Goal: Information Seeking & Learning: Learn about a topic

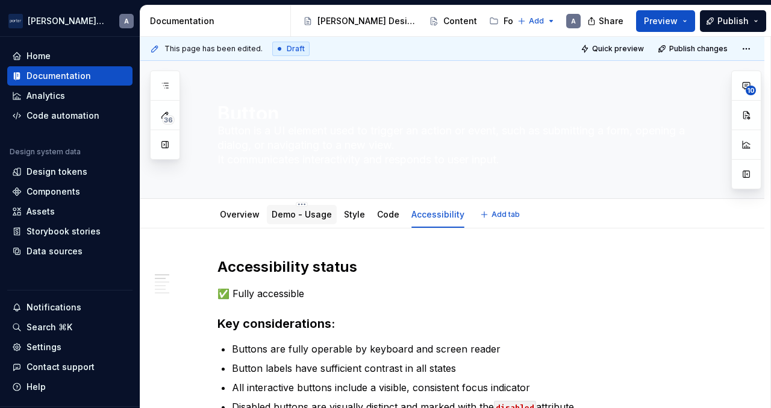
click at [275, 222] on div "Demo - Usage" at bounding box center [302, 214] width 70 height 19
click at [299, 221] on div "Demo - Usage" at bounding box center [302, 214] width 60 height 14
click at [316, 218] on link "Demo - Usage" at bounding box center [302, 214] width 60 height 10
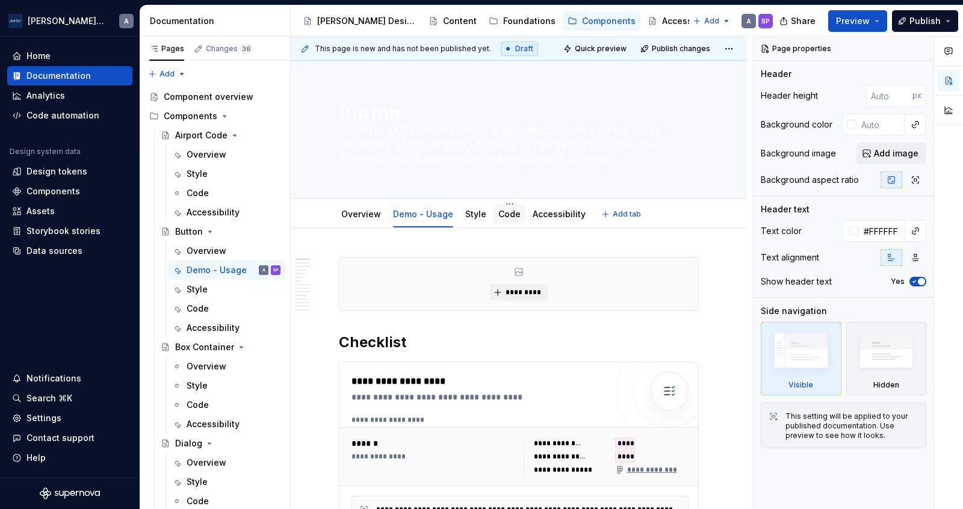
click at [502, 213] on link "Code" at bounding box center [510, 214] width 22 height 10
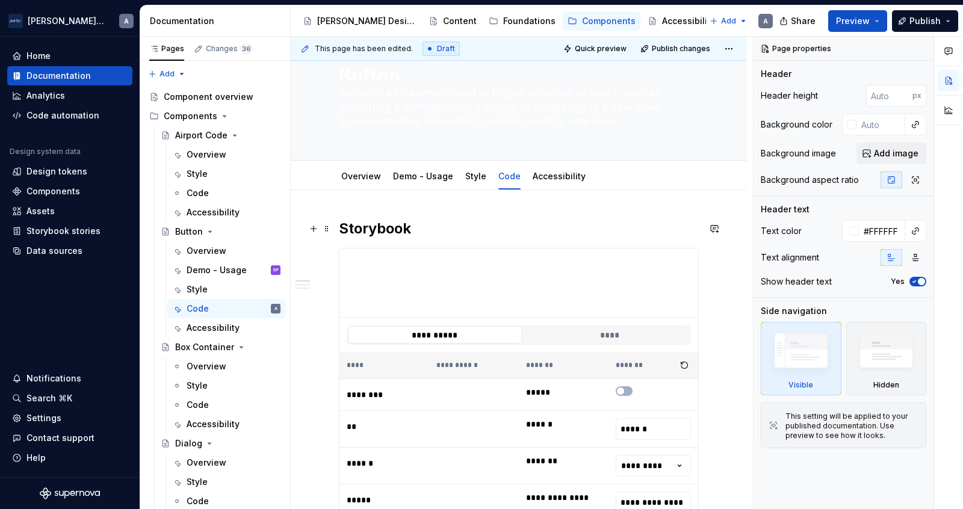
scroll to position [73, 0]
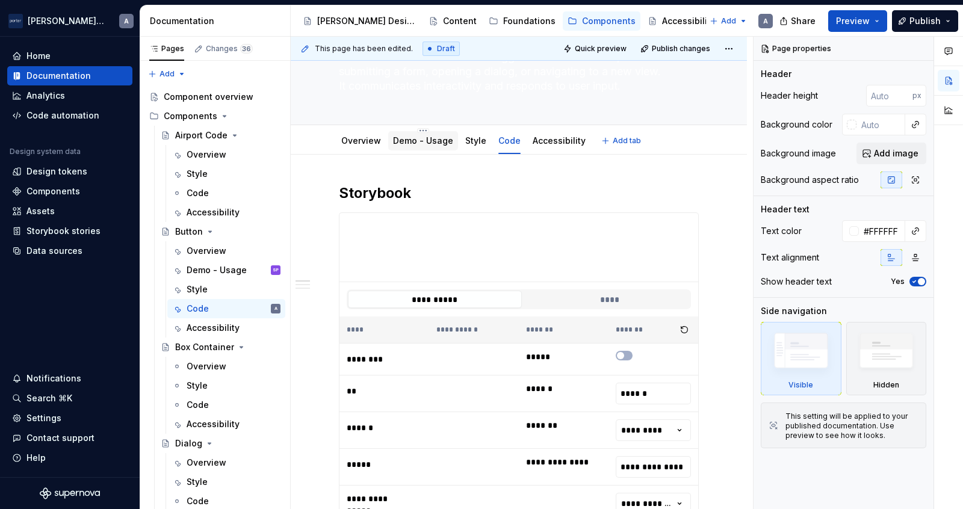
click at [418, 145] on link "Demo - Usage" at bounding box center [423, 140] width 60 height 10
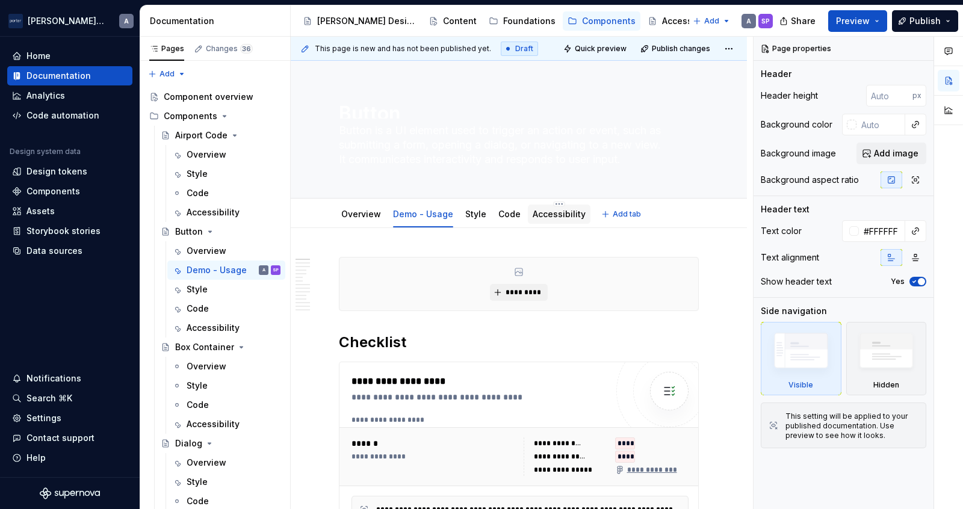
click at [543, 223] on div "Accessibility" at bounding box center [559, 214] width 63 height 19
click at [562, 222] on div "Accessibility" at bounding box center [559, 214] width 63 height 19
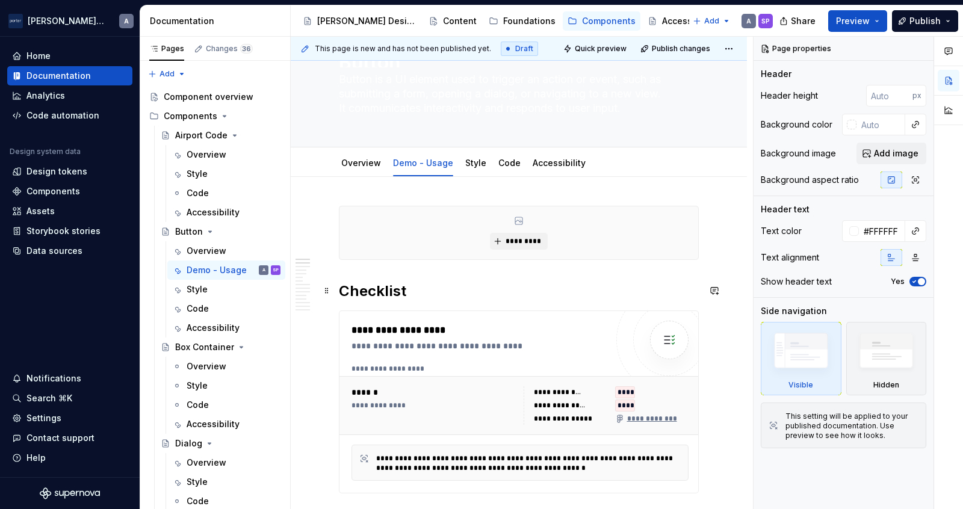
scroll to position [62, 0]
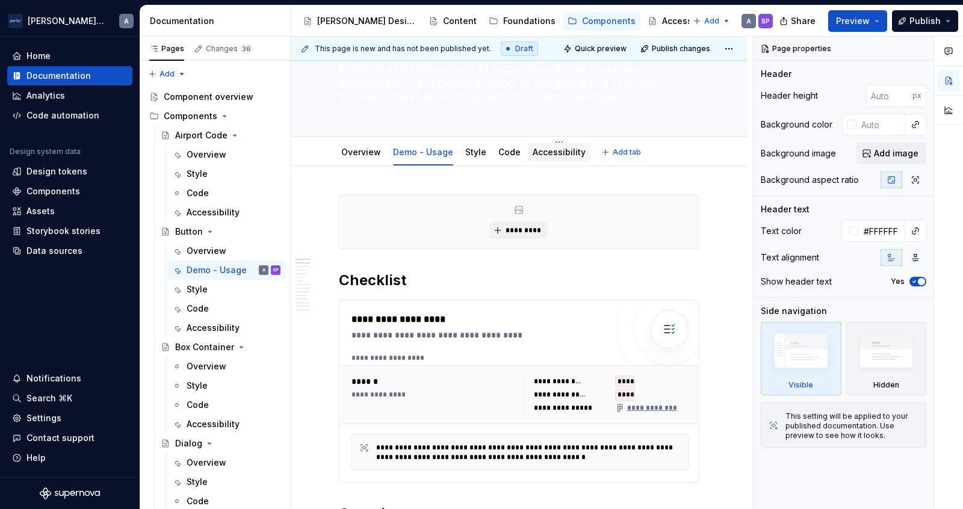
click at [536, 151] on link "Accessibility" at bounding box center [559, 152] width 53 height 10
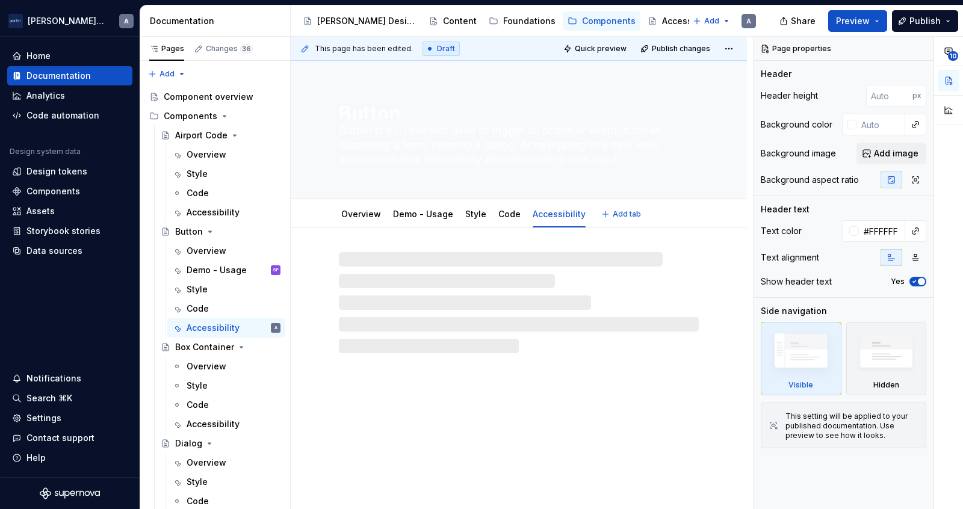
click at [536, 151] on textarea "Button is a UI element used to trigger an action or event, such as submitting a…" at bounding box center [517, 145] width 360 height 48
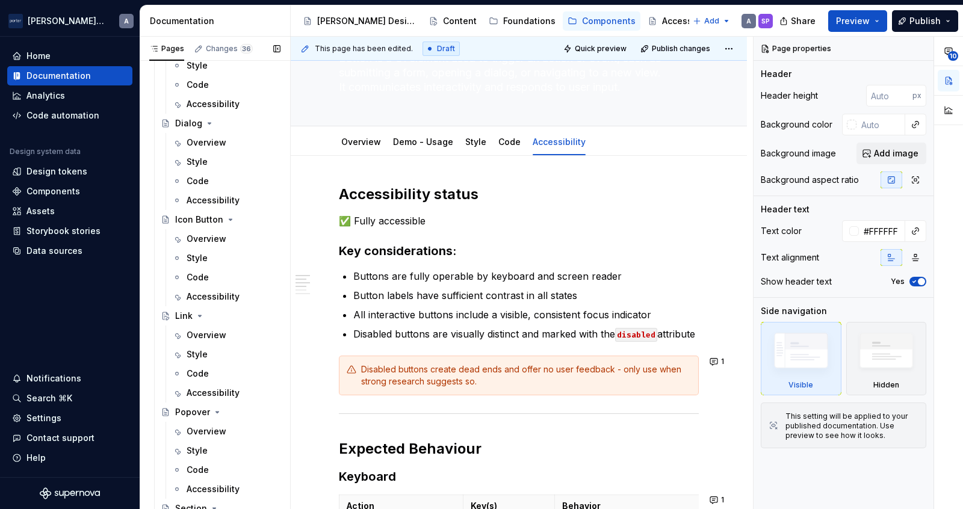
scroll to position [403, 0]
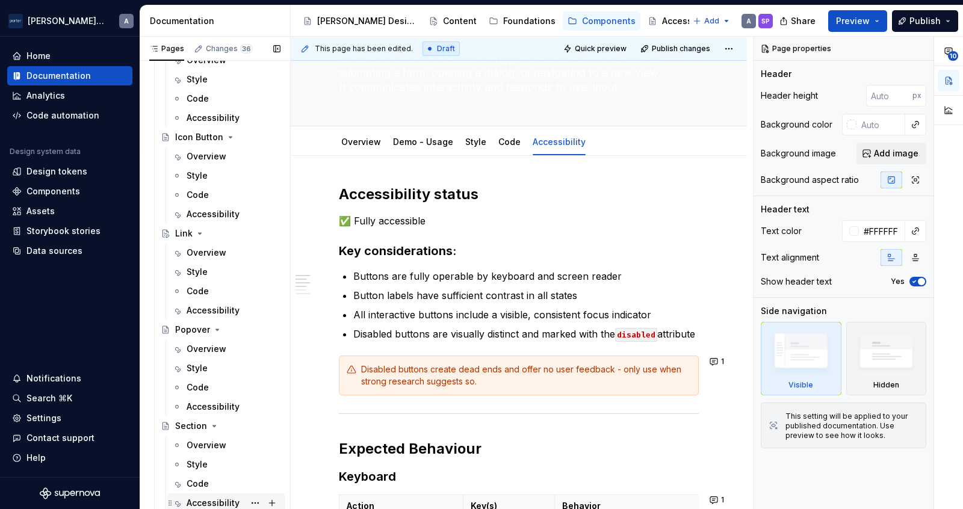
click at [205, 407] on div "Accessibility" at bounding box center [213, 503] width 53 height 12
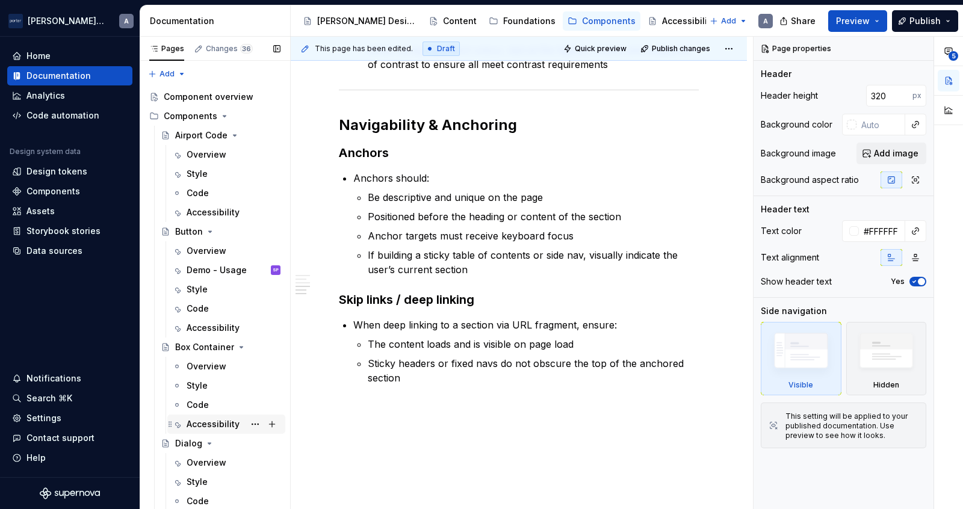
click at [205, 407] on div "Accessibility" at bounding box center [234, 424] width 94 height 17
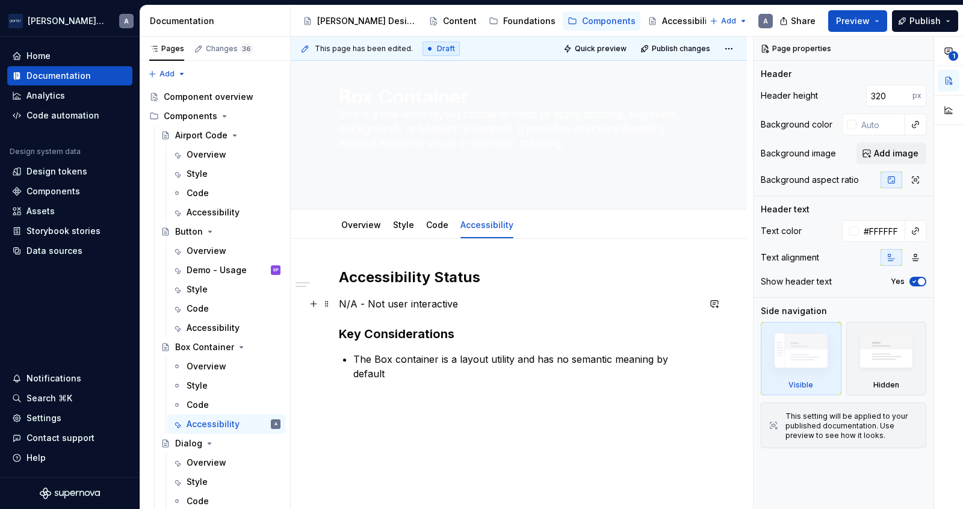
scroll to position [67, 0]
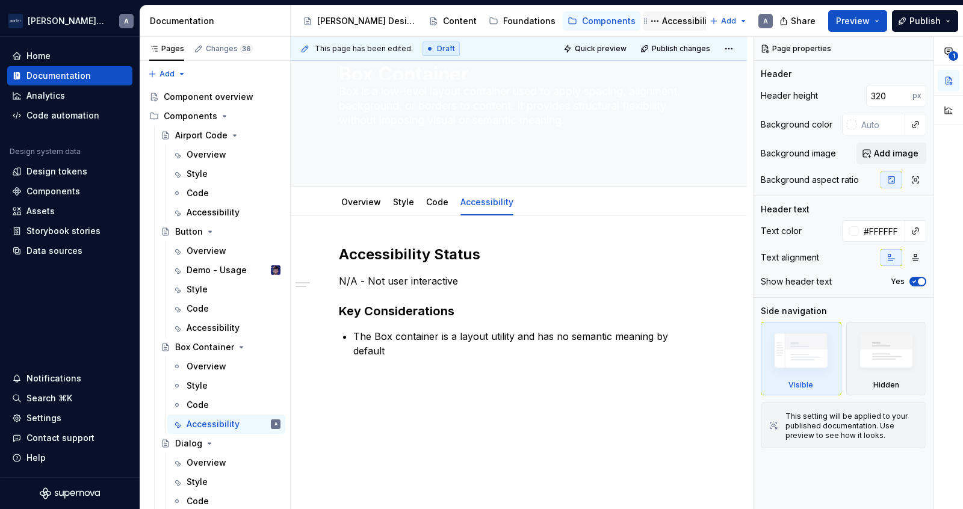
click at [662, 20] on div "Accessibility" at bounding box center [688, 21] width 53 height 12
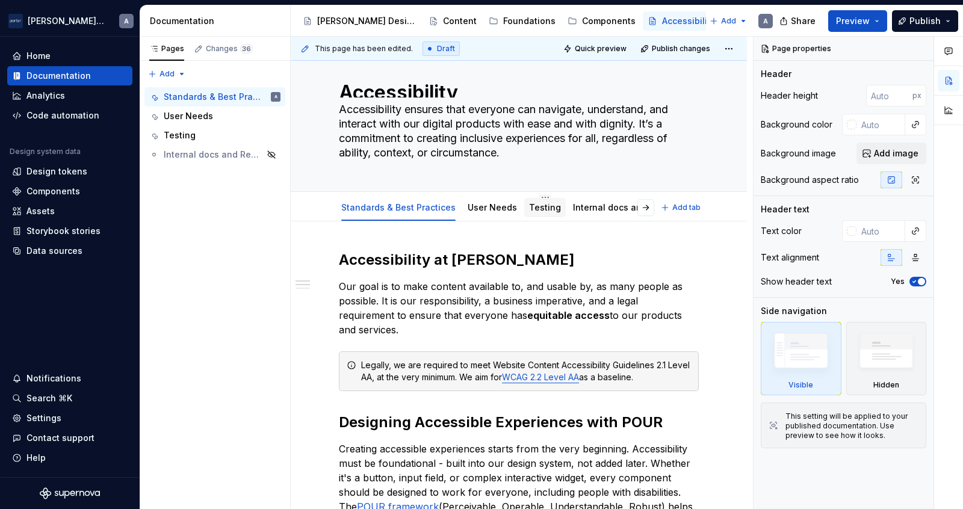
click at [529, 207] on link "Testing" at bounding box center [545, 207] width 32 height 10
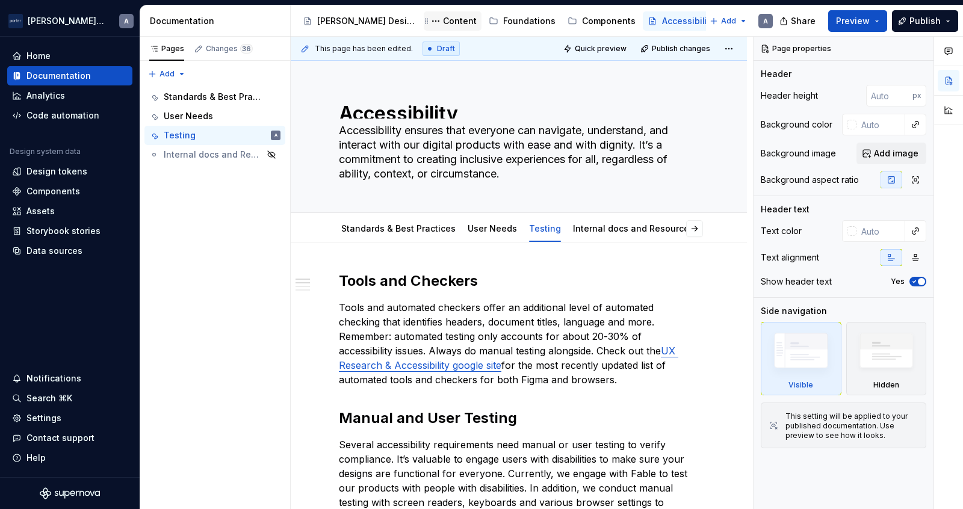
click at [443, 17] on div "Content" at bounding box center [460, 21] width 34 height 12
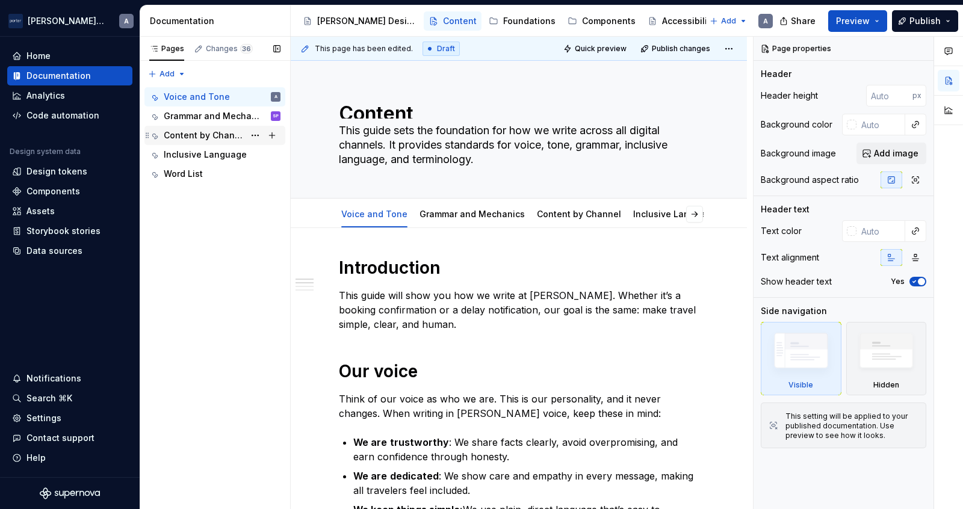
click at [231, 132] on div "Content by Channel" at bounding box center [204, 135] width 81 height 12
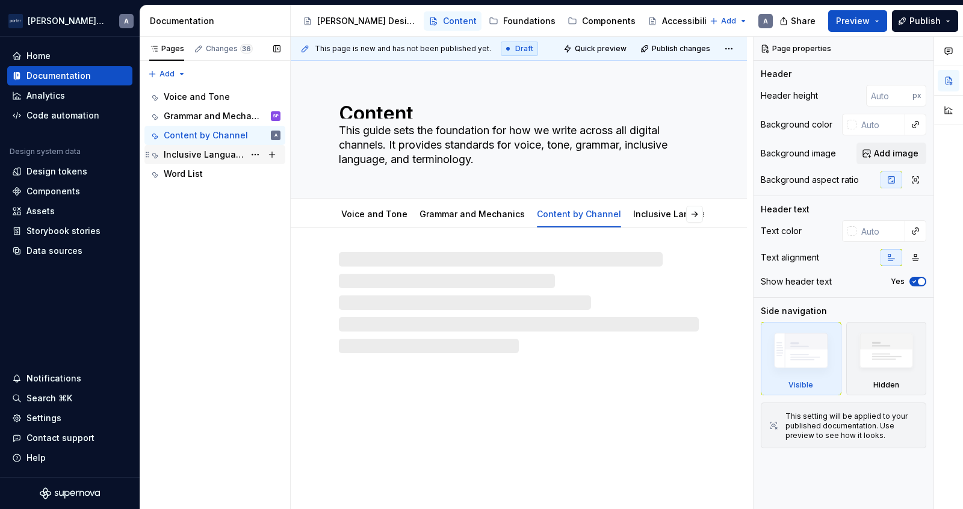
click at [218, 150] on div "Inclusive Language" at bounding box center [204, 155] width 81 height 12
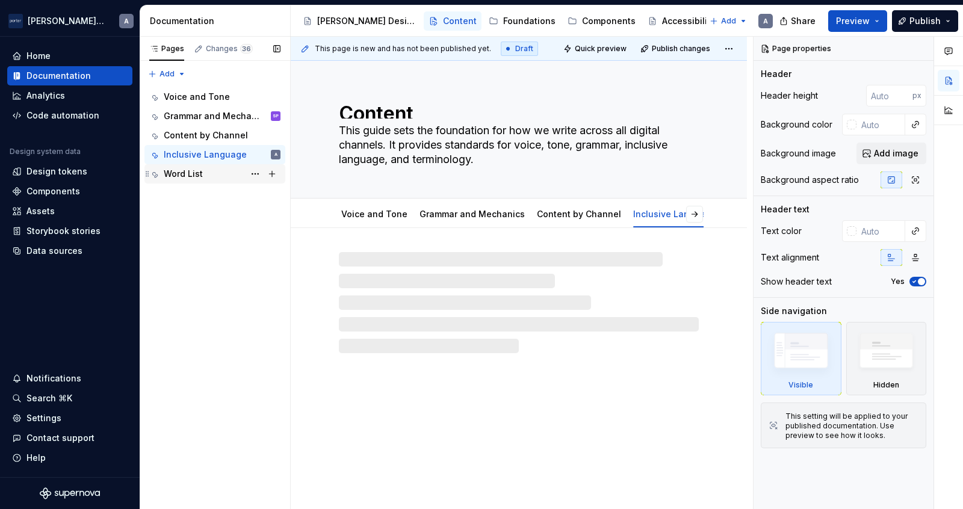
click at [205, 181] on div "Word List" at bounding box center [222, 174] width 117 height 17
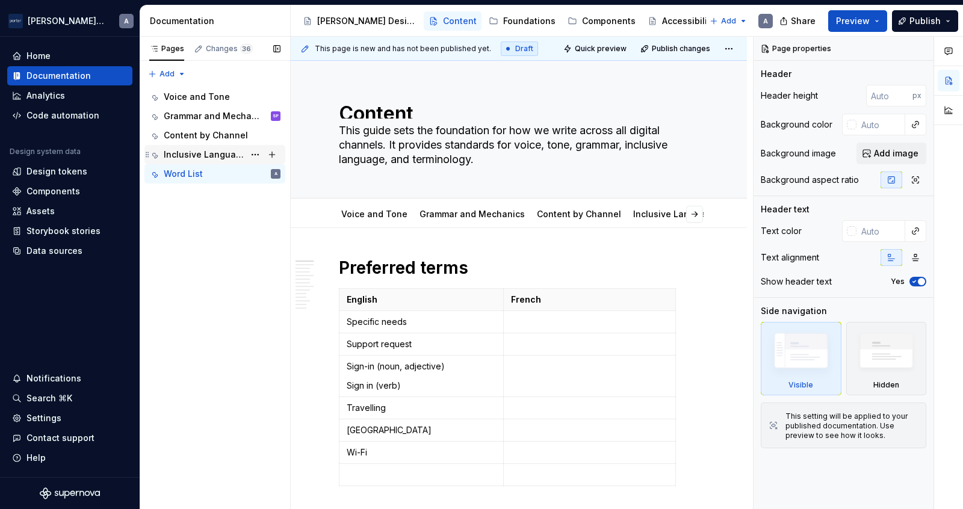
click at [188, 153] on div "Inclusive Language" at bounding box center [204, 155] width 81 height 12
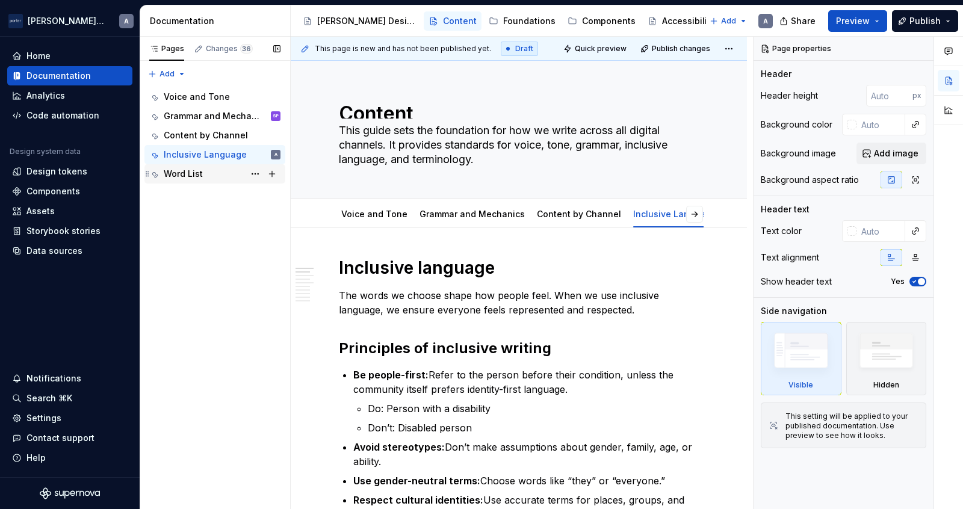
click at [196, 173] on div "Word List" at bounding box center [183, 174] width 39 height 12
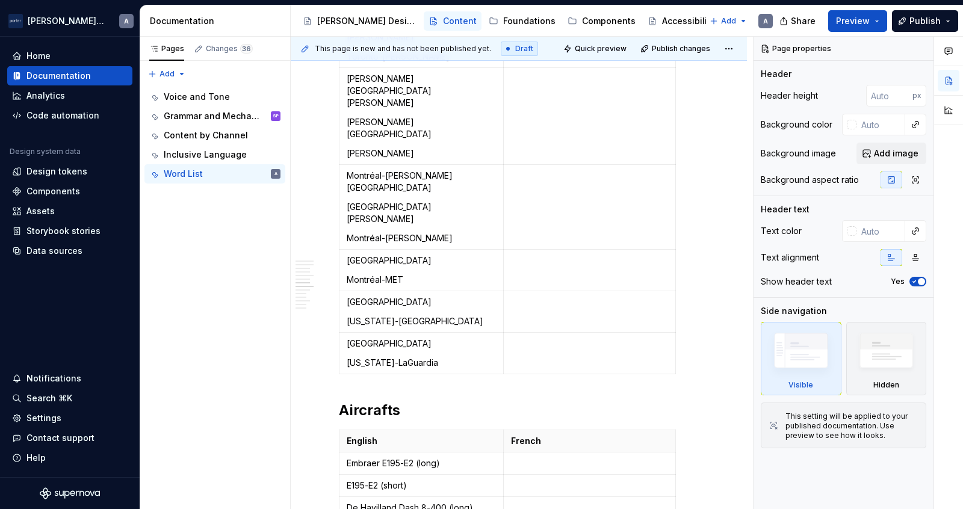
scroll to position [1245, 0]
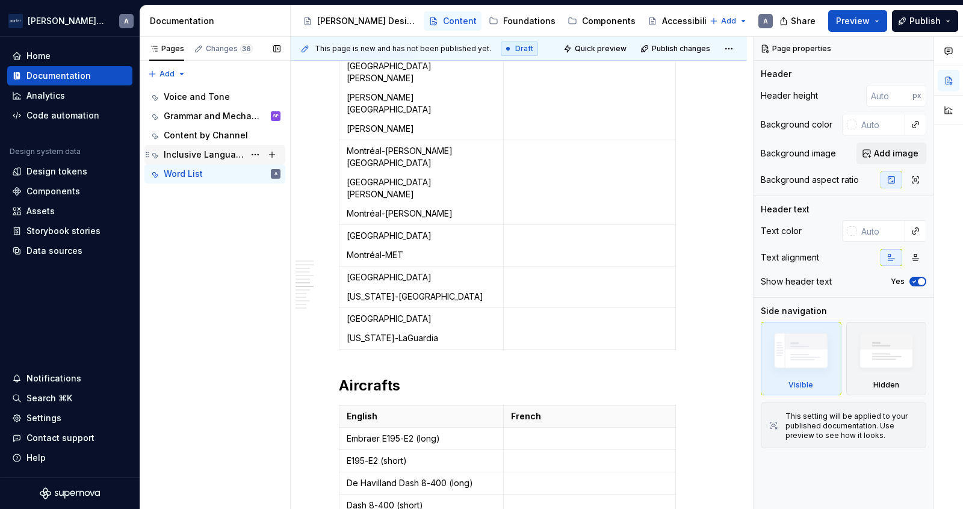
click at [207, 161] on div "Inclusive Language" at bounding box center [222, 154] width 117 height 17
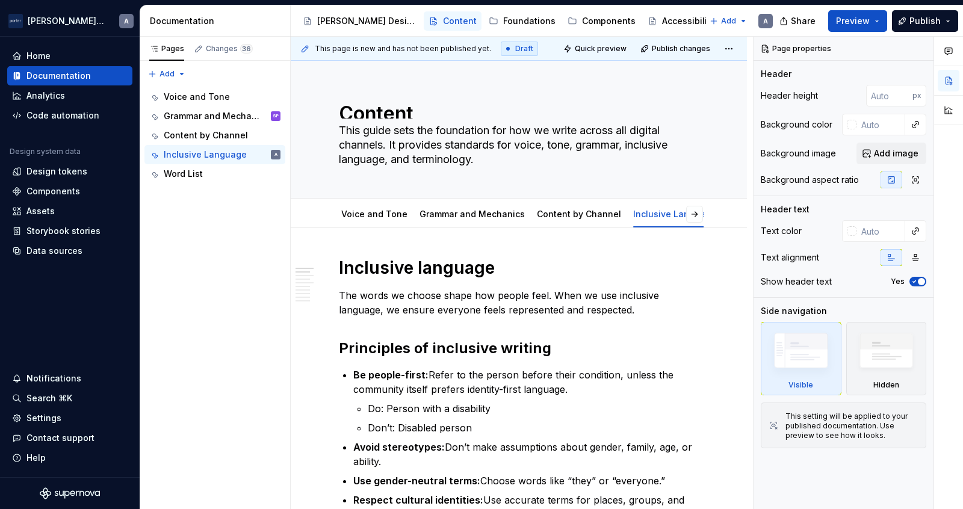
click at [491, 31] on div "[PERSON_NAME] Design Content Foundations Components Accessibility" at bounding box center [501, 21] width 406 height 24
click at [503, 23] on div "Foundations" at bounding box center [529, 21] width 52 height 12
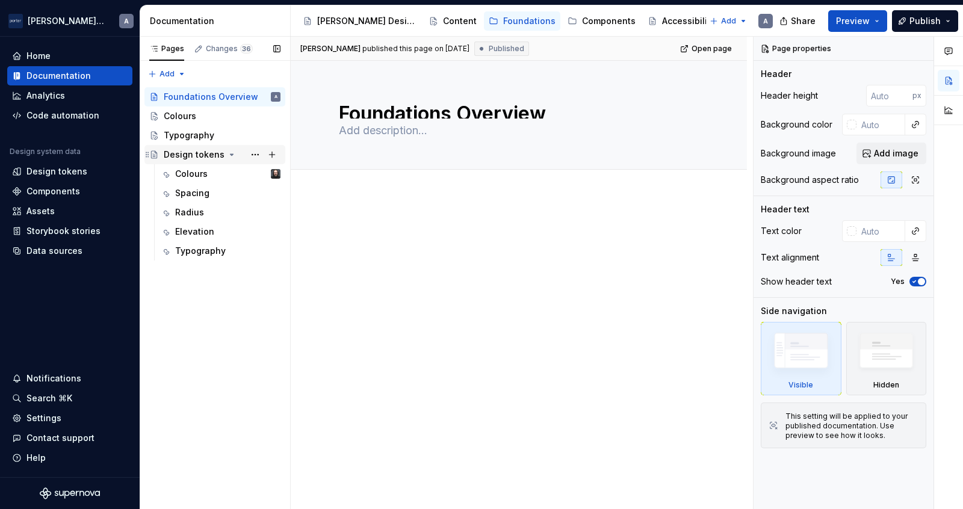
click at [227, 157] on icon "Page tree" at bounding box center [232, 155] width 10 height 10
click at [179, 134] on div "Typography" at bounding box center [189, 135] width 51 height 12
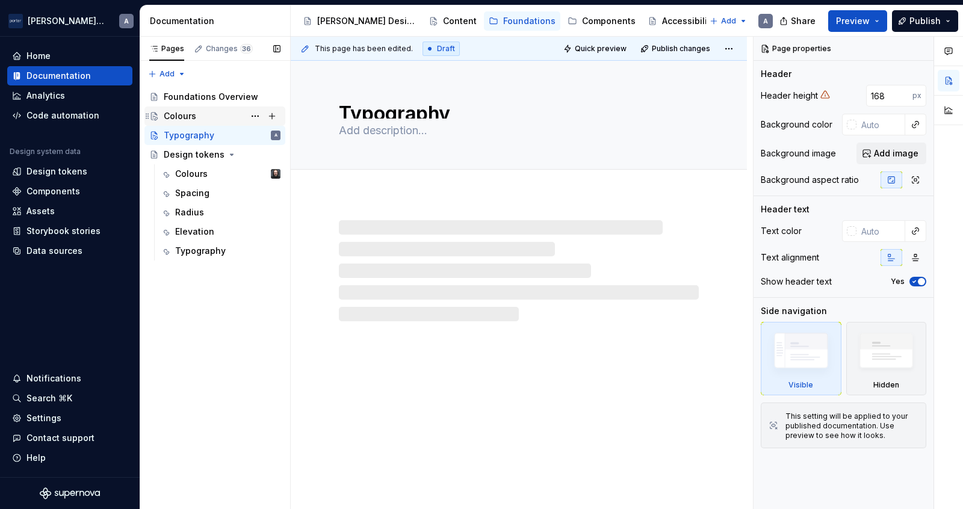
click at [185, 116] on div "Colours" at bounding box center [180, 116] width 33 height 12
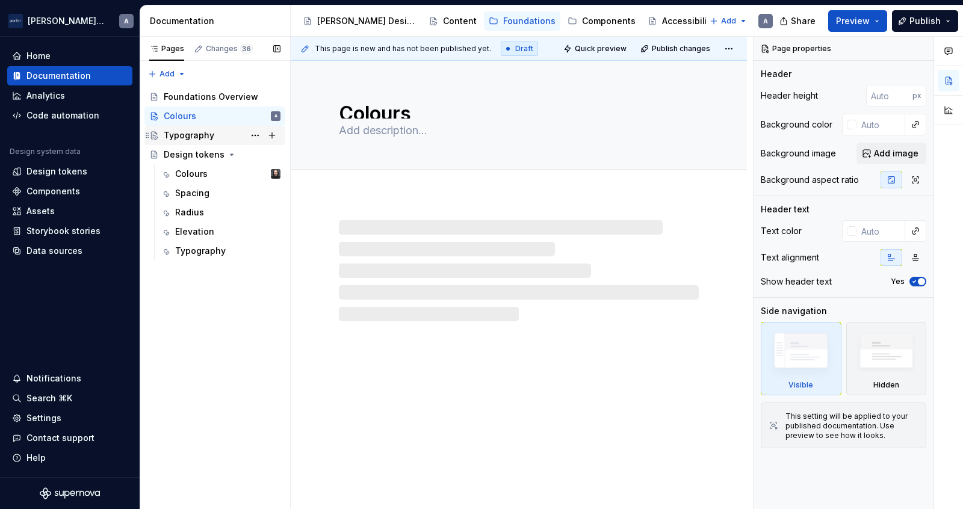
click at [199, 138] on div "Typography" at bounding box center [189, 135] width 51 height 12
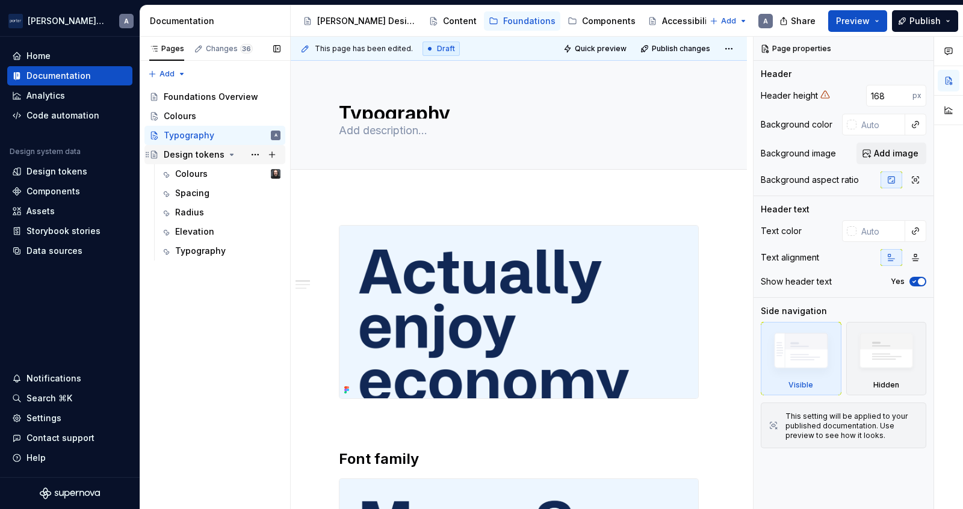
click at [207, 152] on div "Design tokens" at bounding box center [194, 155] width 61 height 12
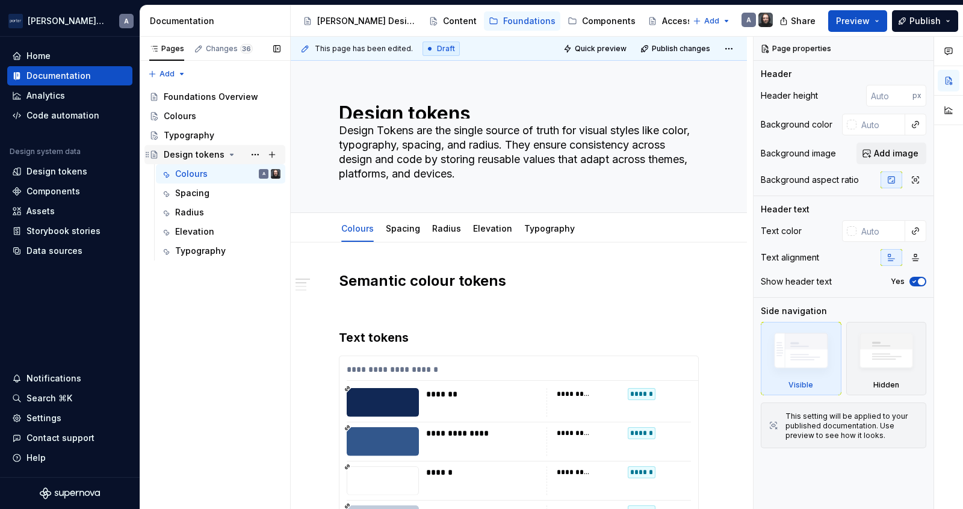
click at [205, 154] on div "Design tokens" at bounding box center [194, 155] width 61 height 12
click at [227, 152] on icon "Page tree" at bounding box center [232, 155] width 10 height 10
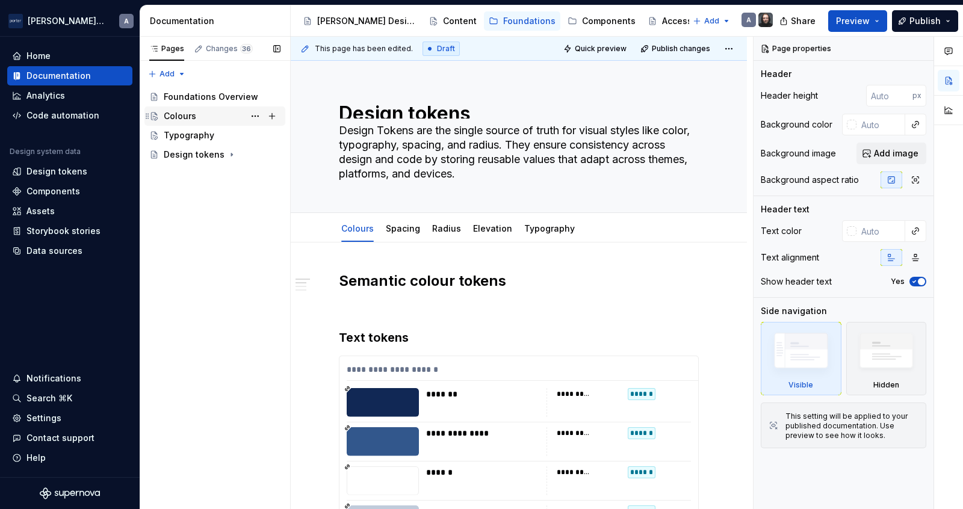
click at [197, 110] on div "Colours" at bounding box center [222, 116] width 117 height 17
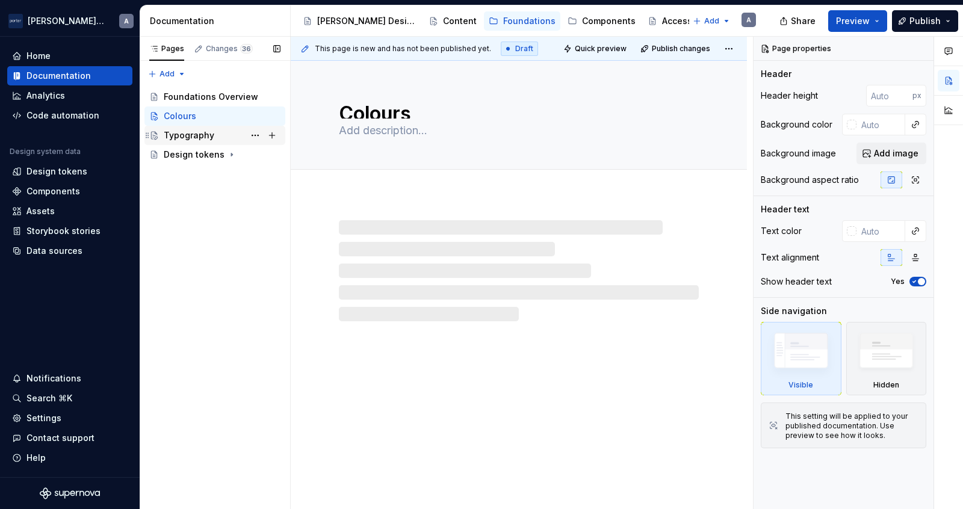
click at [181, 127] on div "Typography" at bounding box center [222, 135] width 117 height 17
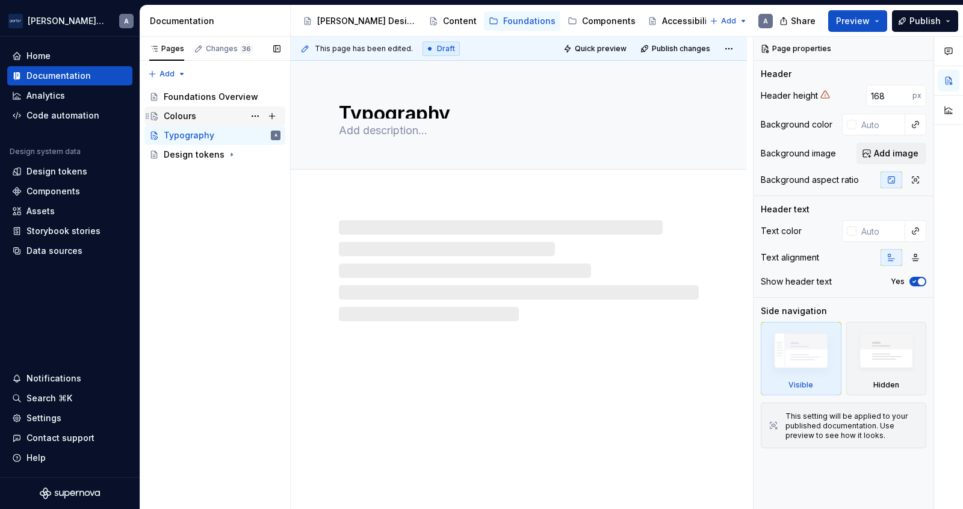
click at [187, 123] on div "Colours A" at bounding box center [222, 116] width 117 height 17
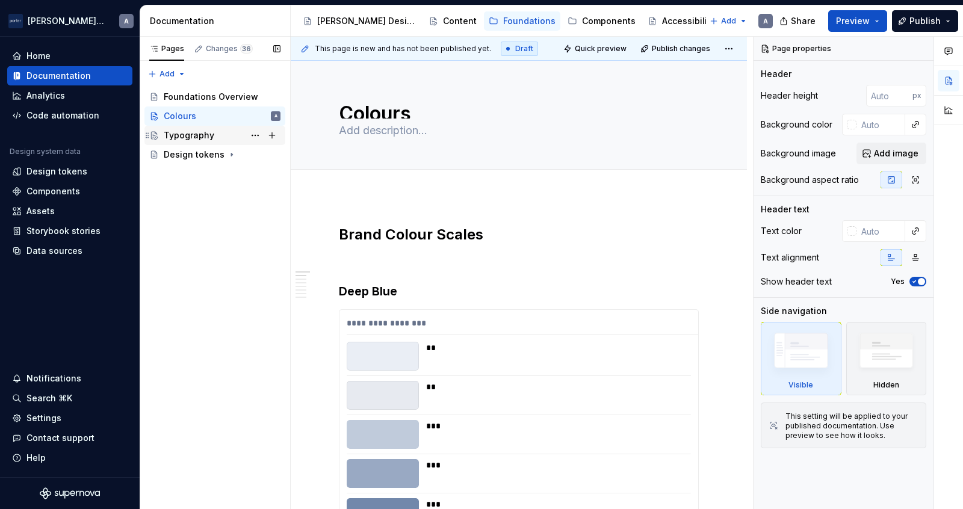
click at [184, 132] on div "Typography" at bounding box center [189, 135] width 51 height 12
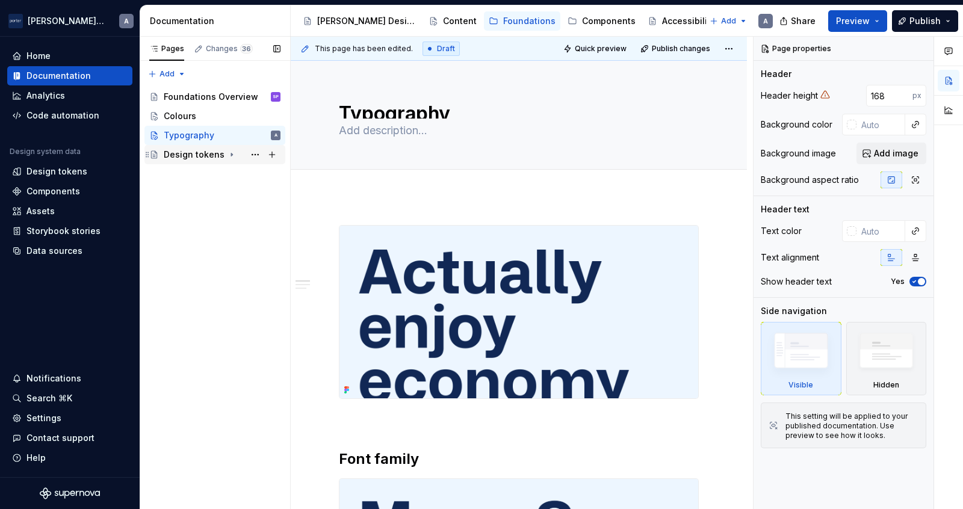
click at [176, 156] on div "Design tokens" at bounding box center [194, 155] width 61 height 12
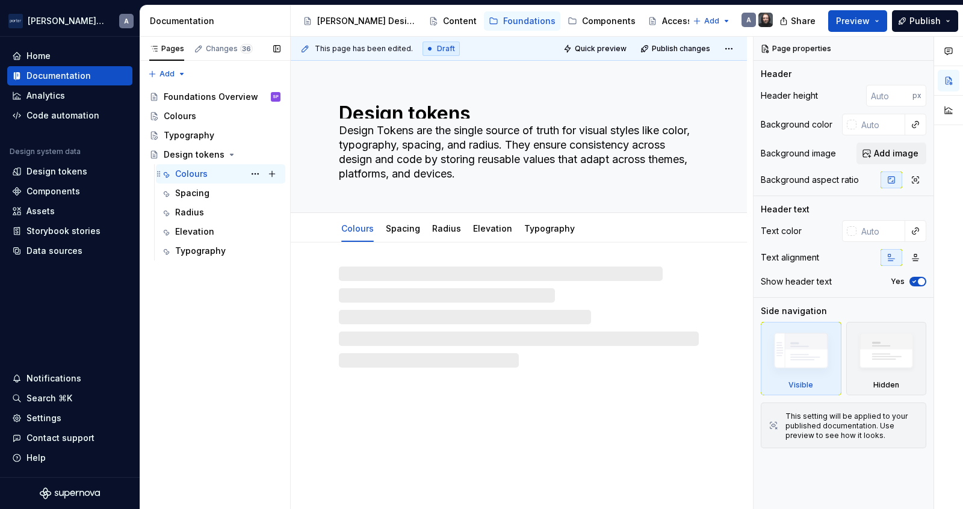
click at [188, 177] on div "Colours" at bounding box center [191, 174] width 33 height 12
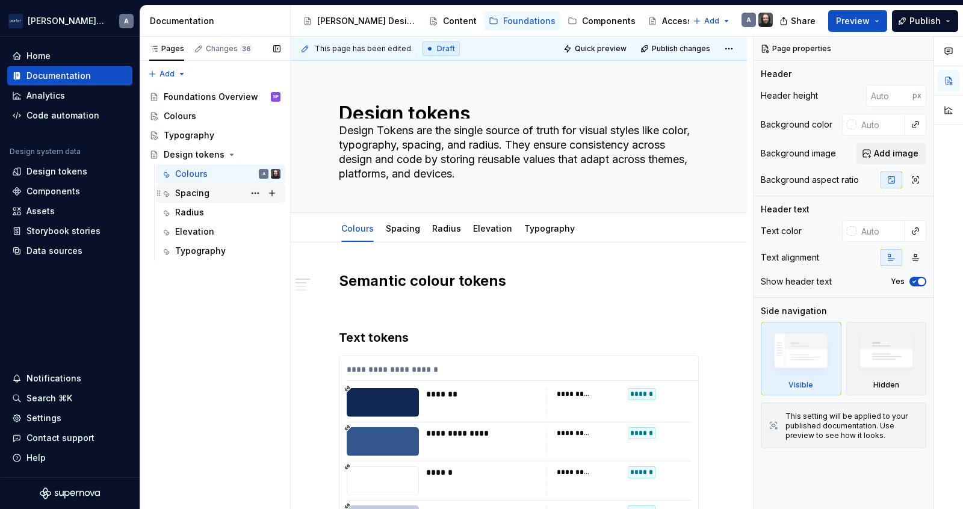
click at [198, 186] on div "Spacing" at bounding box center [227, 193] width 105 height 17
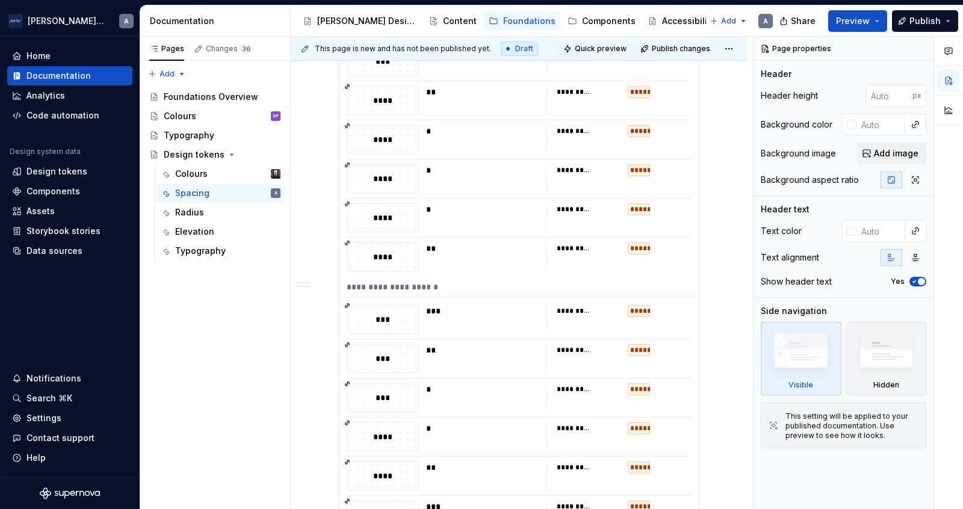
scroll to position [1712, 0]
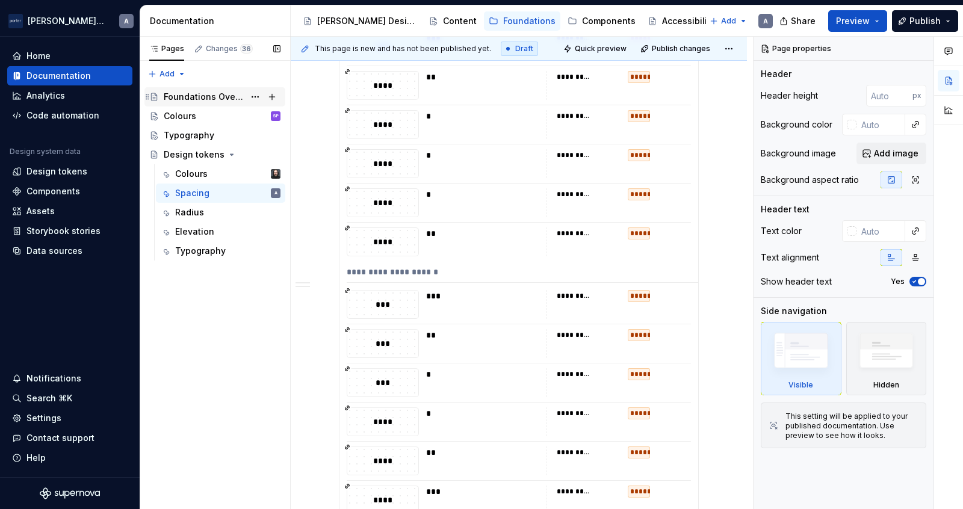
click at [207, 97] on div "Foundations Overview" at bounding box center [204, 97] width 81 height 12
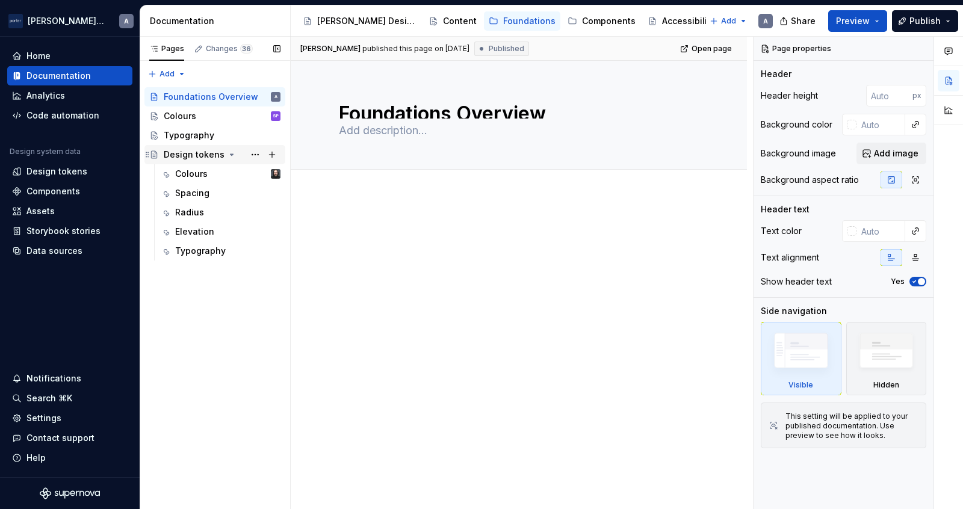
click at [168, 150] on div "Design tokens" at bounding box center [194, 155] width 61 height 12
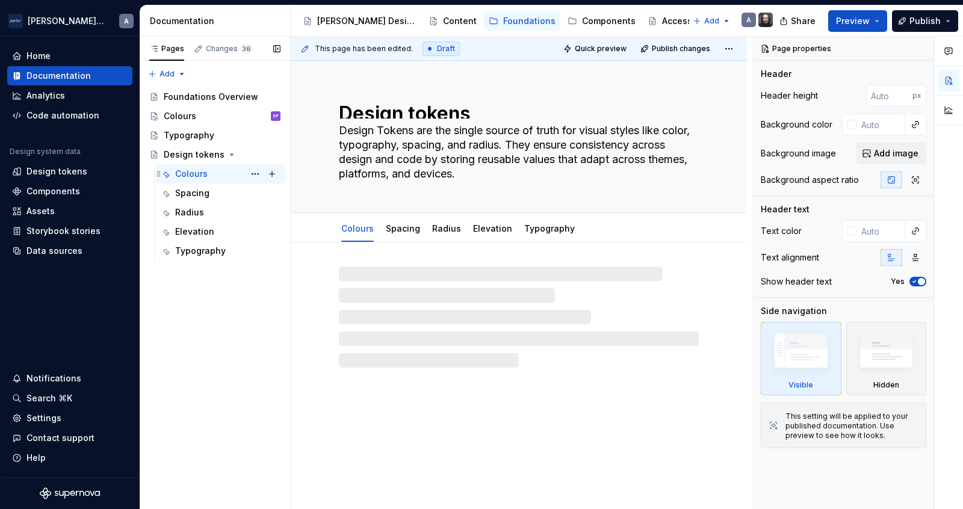
click at [193, 176] on div "Colours" at bounding box center [191, 174] width 33 height 12
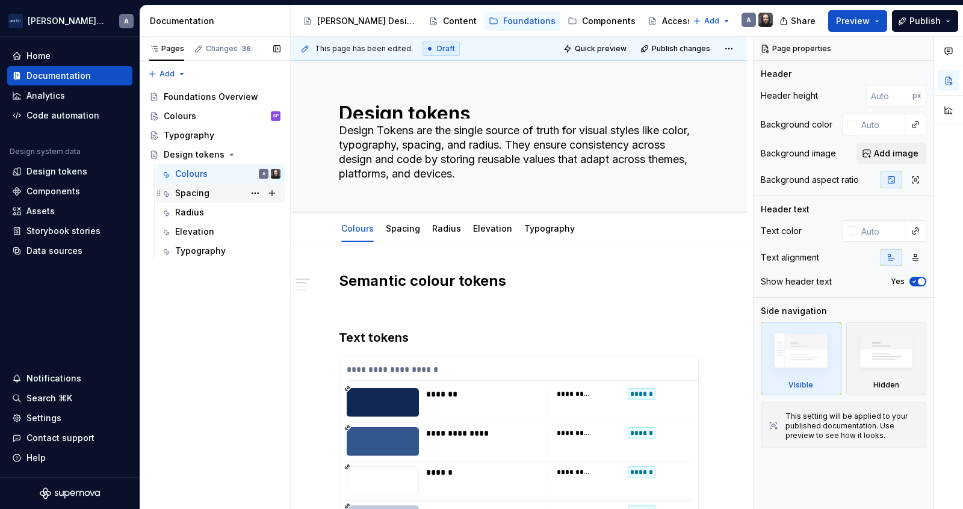
click at [202, 201] on div "Spacing" at bounding box center [227, 193] width 105 height 17
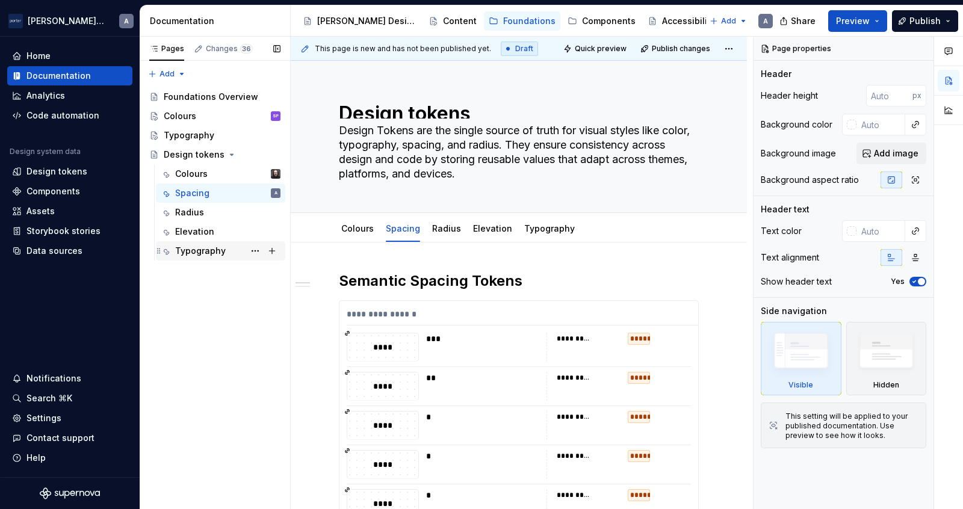
click at [197, 259] on div "Typography" at bounding box center [220, 250] width 129 height 19
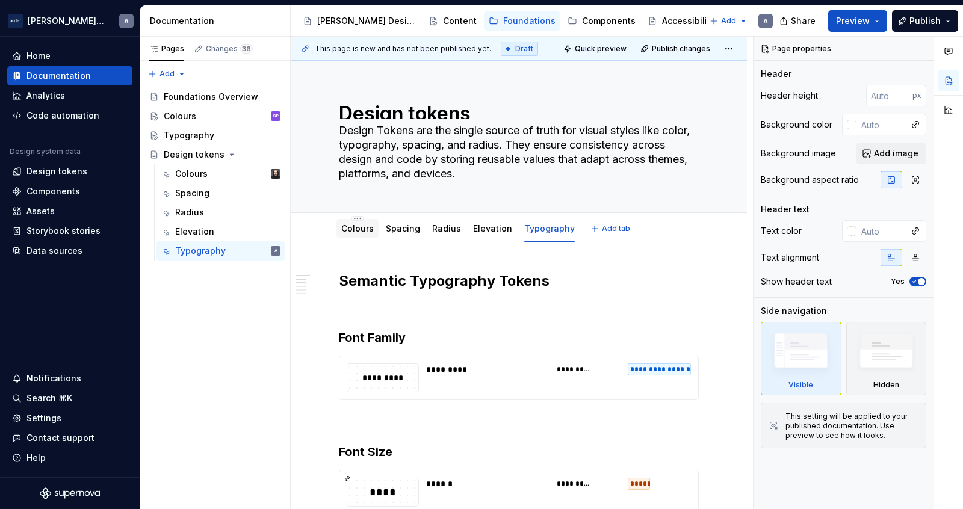
click at [368, 228] on link "Colours" at bounding box center [357, 228] width 33 height 10
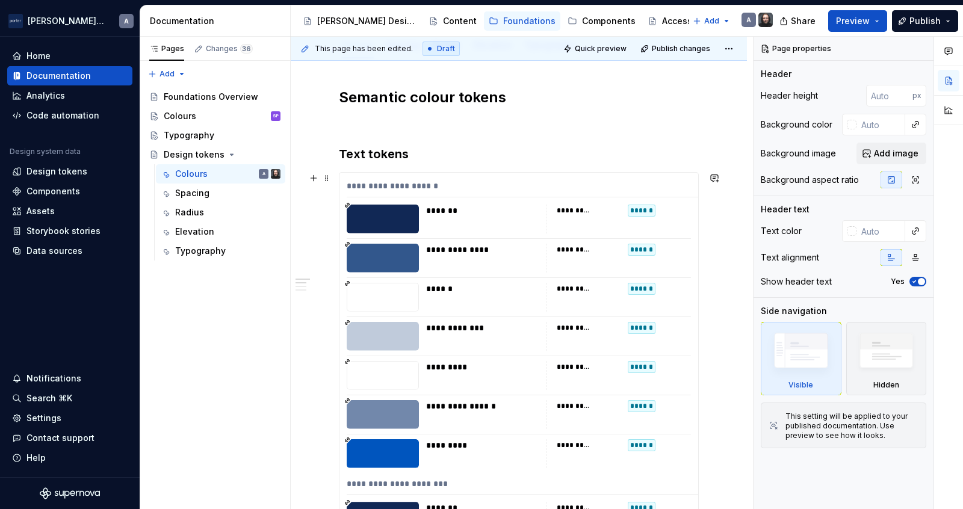
scroll to position [197, 0]
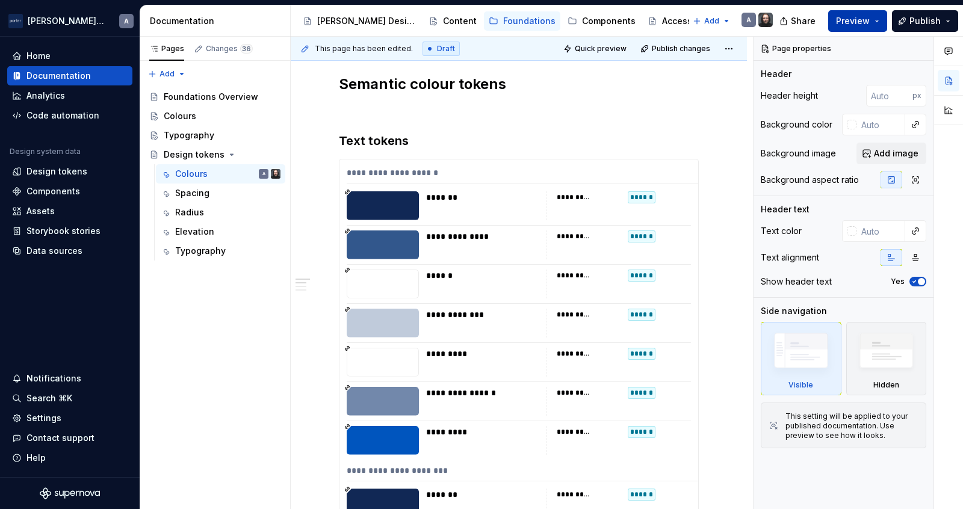
click at [770, 22] on button "Preview" at bounding box center [858, 21] width 59 height 22
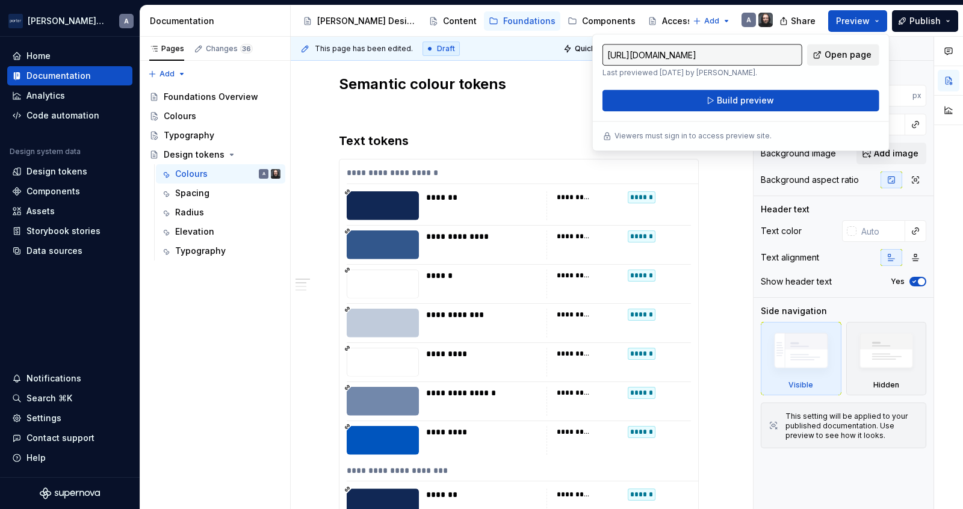
click at [770, 56] on span "Open page" at bounding box center [848, 55] width 47 height 12
type textarea "*"
